Goal: Entertainment & Leisure: Consume media (video, audio)

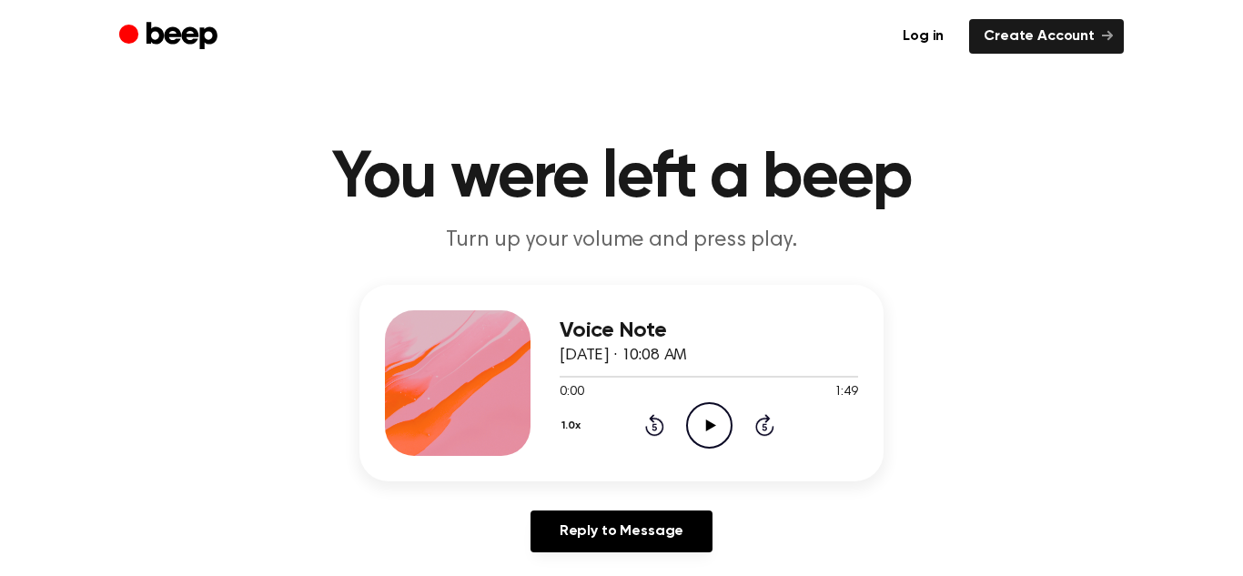
click at [710, 431] on icon "Play Audio" at bounding box center [709, 425] width 46 height 46
click at [710, 431] on icon "Pause Audio" at bounding box center [709, 425] width 46 height 46
click at [723, 410] on icon "Play Audio" at bounding box center [709, 425] width 46 height 46
click at [723, 410] on icon "Pause Audio" at bounding box center [709, 425] width 46 height 46
click at [713, 404] on icon "Play Audio" at bounding box center [709, 425] width 46 height 46
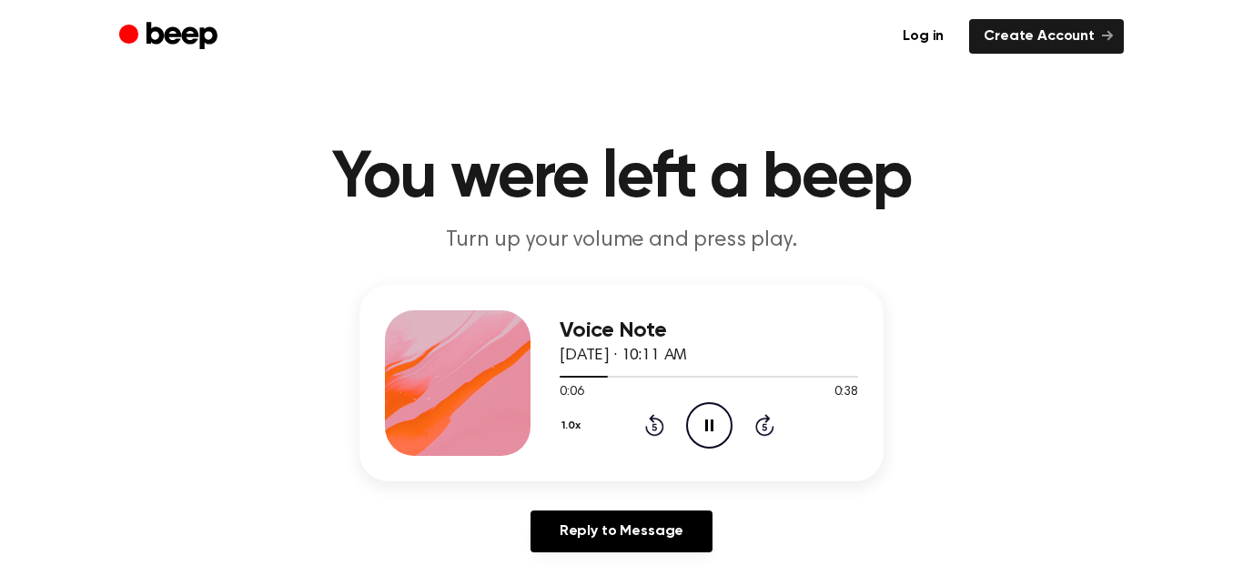
click at [713, 404] on icon "Pause Audio" at bounding box center [709, 425] width 46 height 46
click at [708, 427] on icon at bounding box center [710, 426] width 10 height 12
click at [708, 427] on icon "Pause Audio" at bounding box center [709, 425] width 46 height 46
click at [708, 427] on icon at bounding box center [710, 426] width 10 height 12
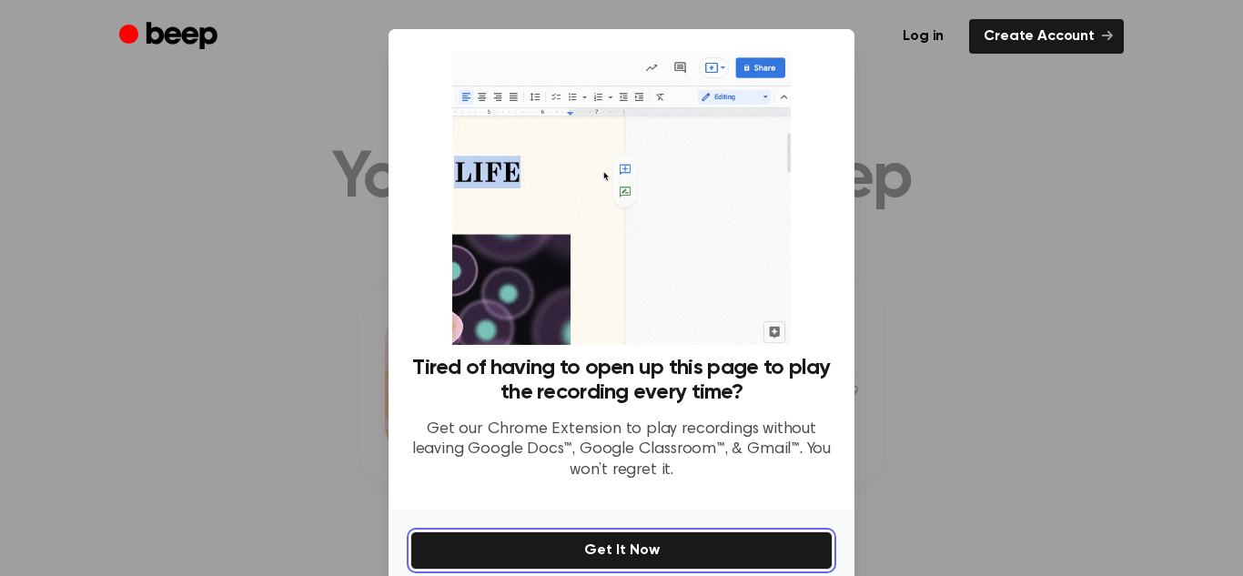
click at [733, 547] on button "Get It Now" at bounding box center [622, 551] width 422 height 38
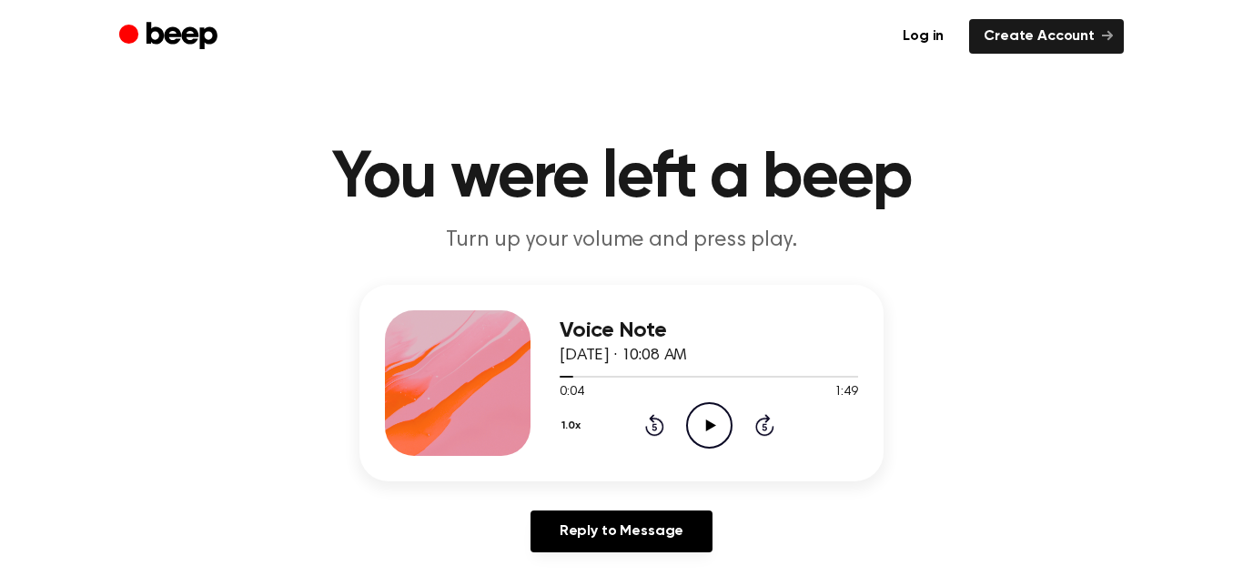
click at [704, 426] on icon "Play Audio" at bounding box center [709, 425] width 46 height 46
click at [704, 426] on icon "Pause Audio" at bounding box center [709, 425] width 46 height 46
click at [725, 420] on icon "Play Audio" at bounding box center [709, 425] width 46 height 46
click at [725, 420] on icon "Pause Audio" at bounding box center [709, 425] width 46 height 46
click at [653, 430] on icon at bounding box center [654, 427] width 5 height 7
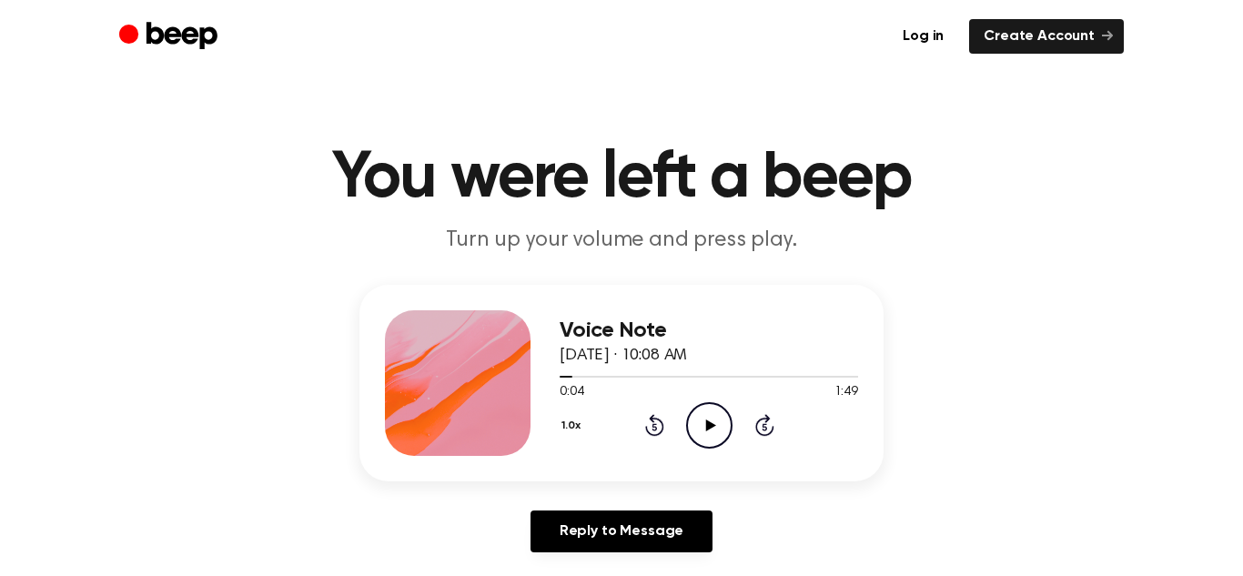
click at [710, 420] on icon "Play Audio" at bounding box center [709, 425] width 46 height 46
click at [710, 420] on icon "Pause Audio" at bounding box center [709, 425] width 46 height 46
click at [666, 428] on div "1.0x Rewind 5 seconds Play Audio Skip 5 seconds" at bounding box center [709, 425] width 299 height 46
click at [700, 431] on icon "Play Audio" at bounding box center [709, 425] width 46 height 46
click at [700, 431] on icon "Pause Audio" at bounding box center [709, 425] width 46 height 46
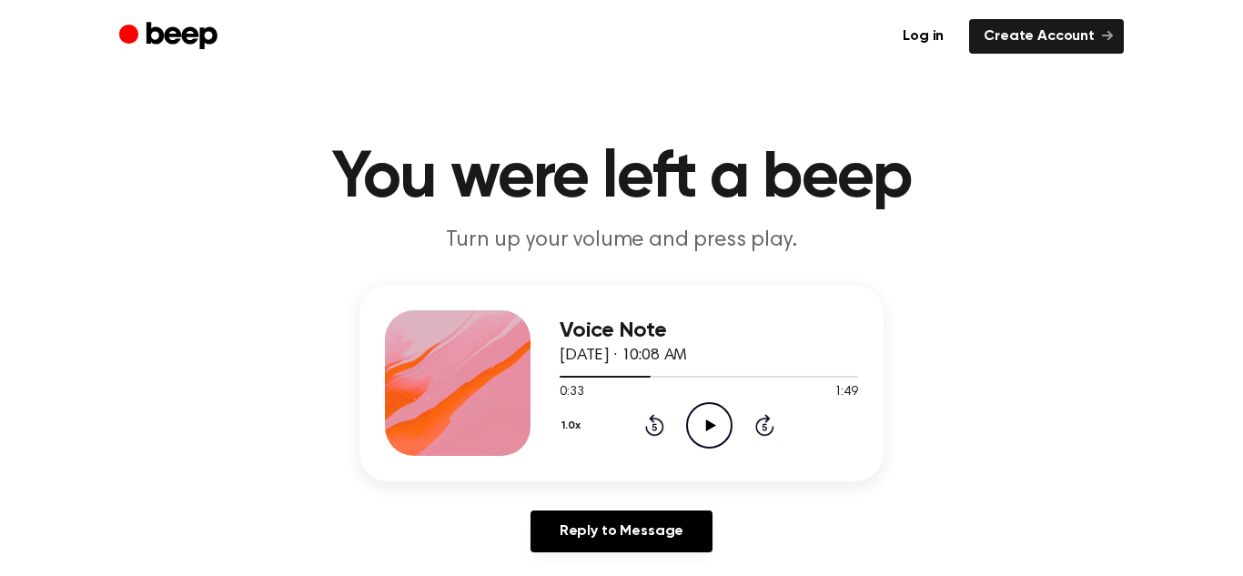
click at [700, 431] on icon "Play Audio" at bounding box center [709, 425] width 46 height 46
click at [700, 431] on icon "Pause Audio" at bounding box center [709, 425] width 46 height 46
click at [693, 422] on icon "Play Audio" at bounding box center [709, 425] width 46 height 46
click at [659, 427] on icon "Rewind 5 seconds" at bounding box center [654, 425] width 20 height 24
click at [714, 420] on icon "Pause Audio" at bounding box center [709, 425] width 46 height 46
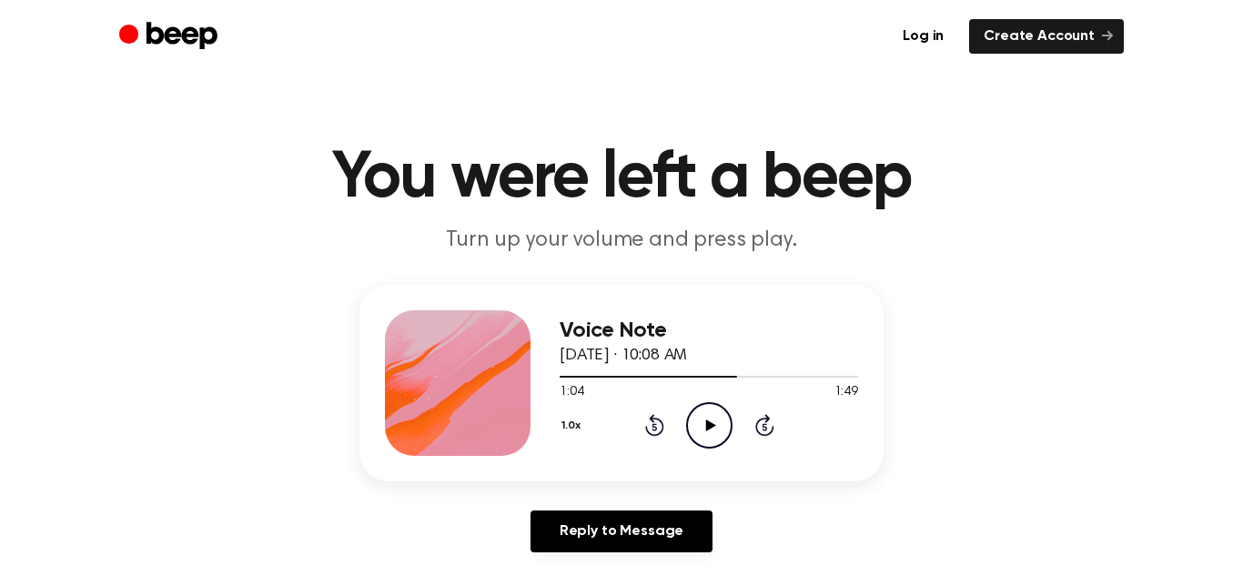
click at [701, 427] on icon "Play Audio" at bounding box center [709, 425] width 46 height 46
click at [701, 427] on icon "Pause Audio" at bounding box center [709, 425] width 46 height 46
click at [701, 427] on icon "Play Audio" at bounding box center [709, 425] width 46 height 46
click at [659, 424] on icon "Rewind 5 seconds" at bounding box center [654, 425] width 20 height 24
click at [715, 421] on icon "Play Audio" at bounding box center [709, 425] width 46 height 46
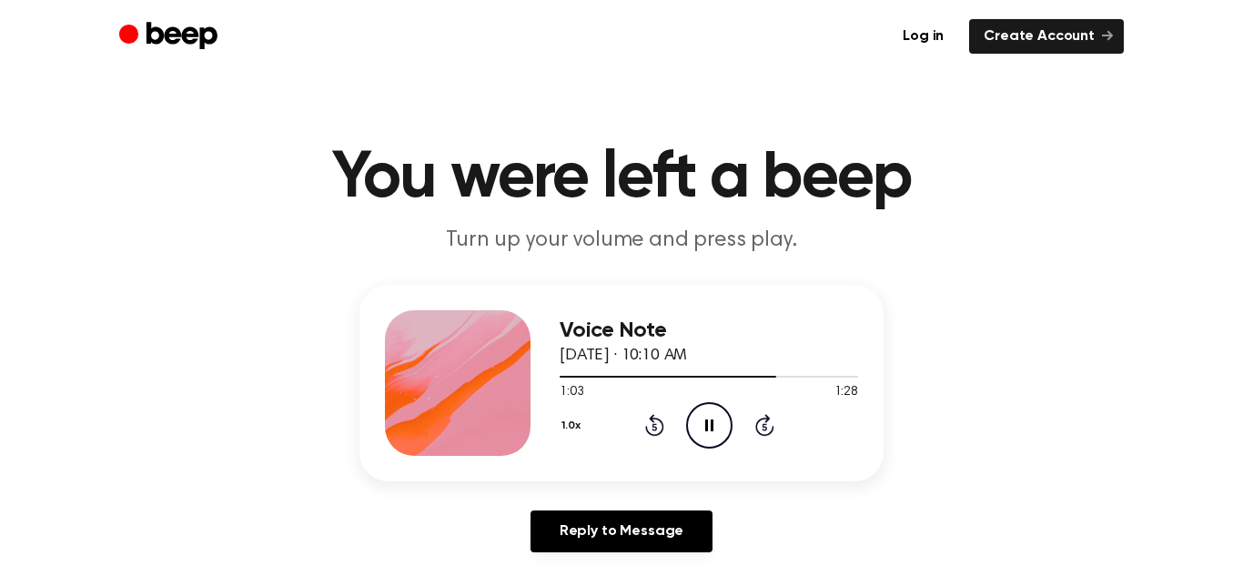
click at [699, 412] on icon "Pause Audio" at bounding box center [709, 425] width 46 height 46
click at [690, 426] on icon "Play Audio" at bounding box center [709, 425] width 46 height 46
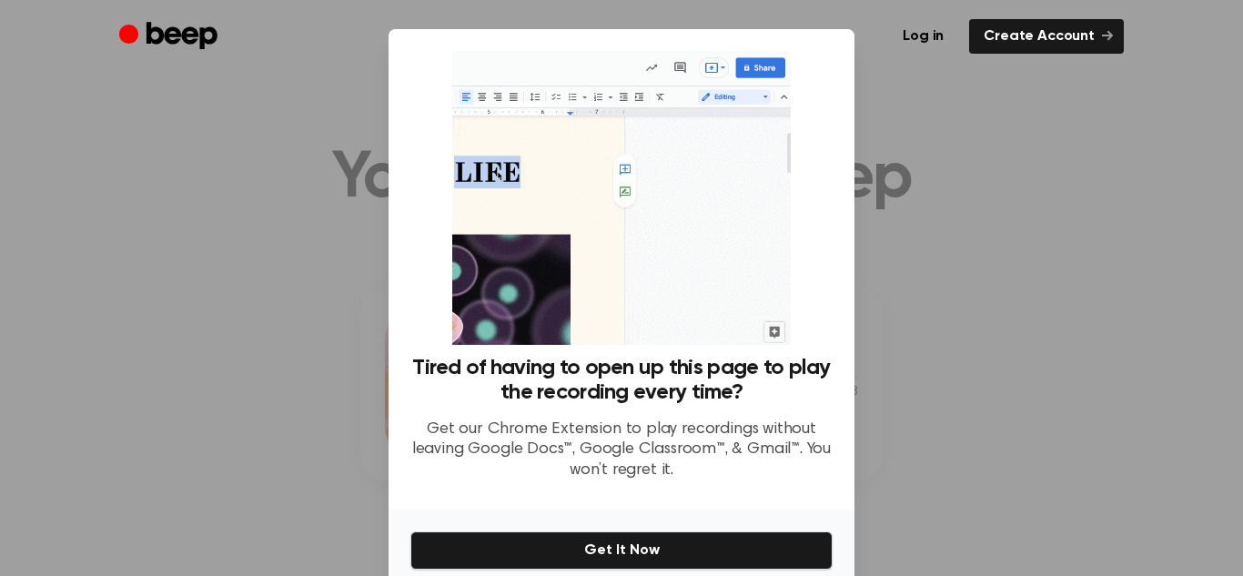
click at [902, 392] on div at bounding box center [621, 288] width 1243 height 576
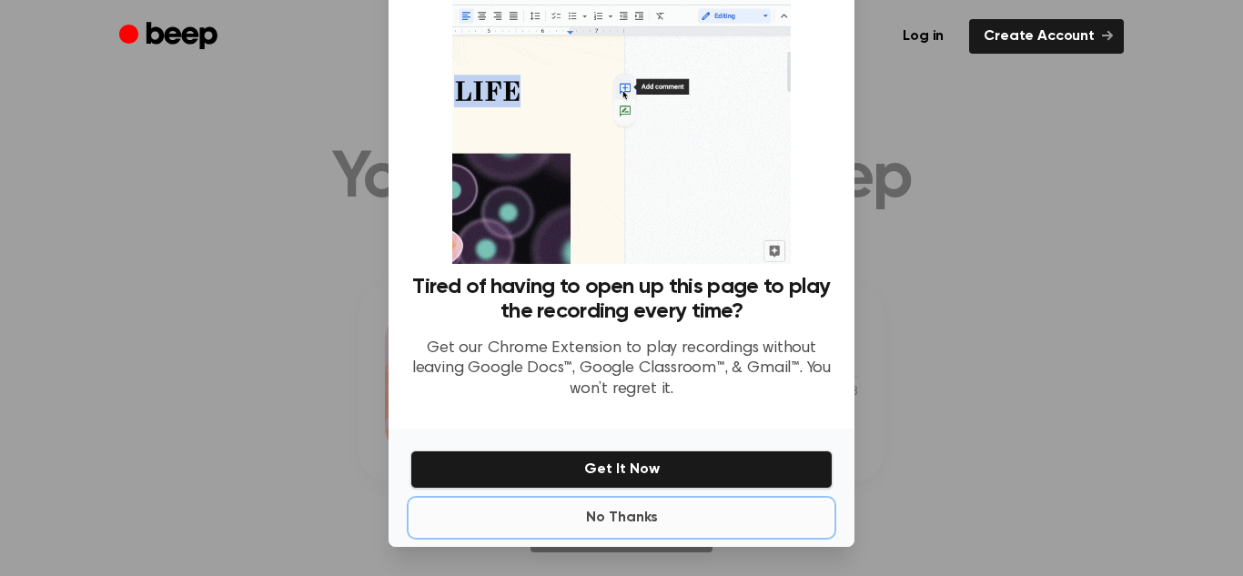
click at [632, 519] on button "No Thanks" at bounding box center [622, 518] width 422 height 36
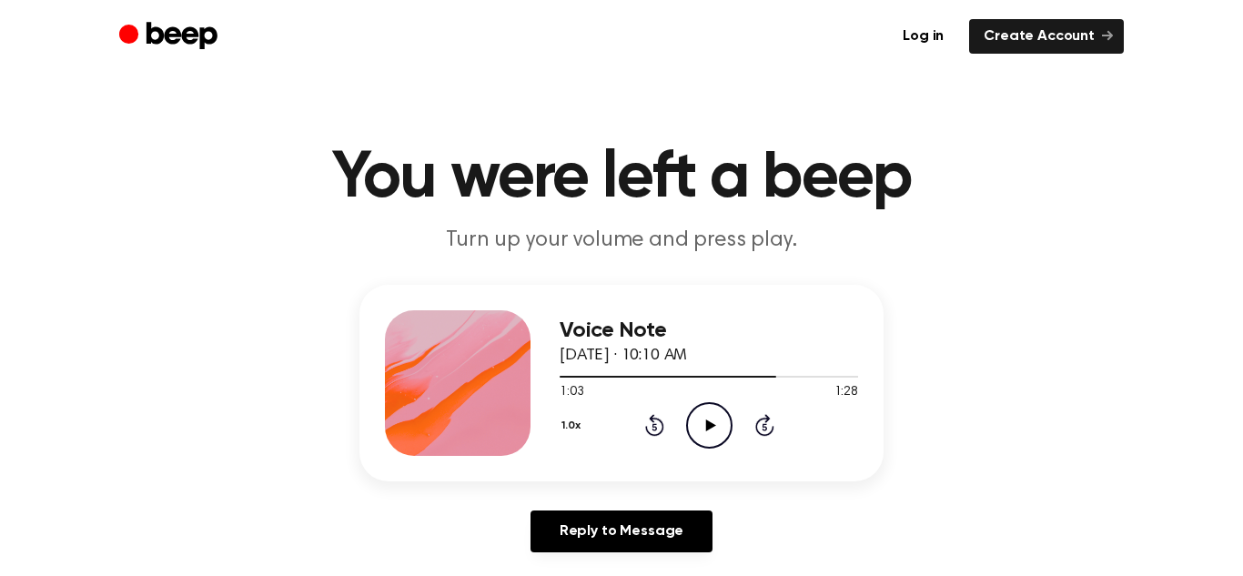
click at [706, 431] on icon "Play Audio" at bounding box center [709, 425] width 46 height 46
click at [706, 431] on icon "Pause Audio" at bounding box center [709, 425] width 46 height 46
click at [658, 424] on icon "Rewind 5 seconds" at bounding box center [654, 425] width 20 height 24
click at [730, 430] on circle at bounding box center [709, 425] width 45 height 45
click at [705, 437] on icon "Play Audio" at bounding box center [709, 425] width 46 height 46
